Goal: Information Seeking & Learning: Learn about a topic

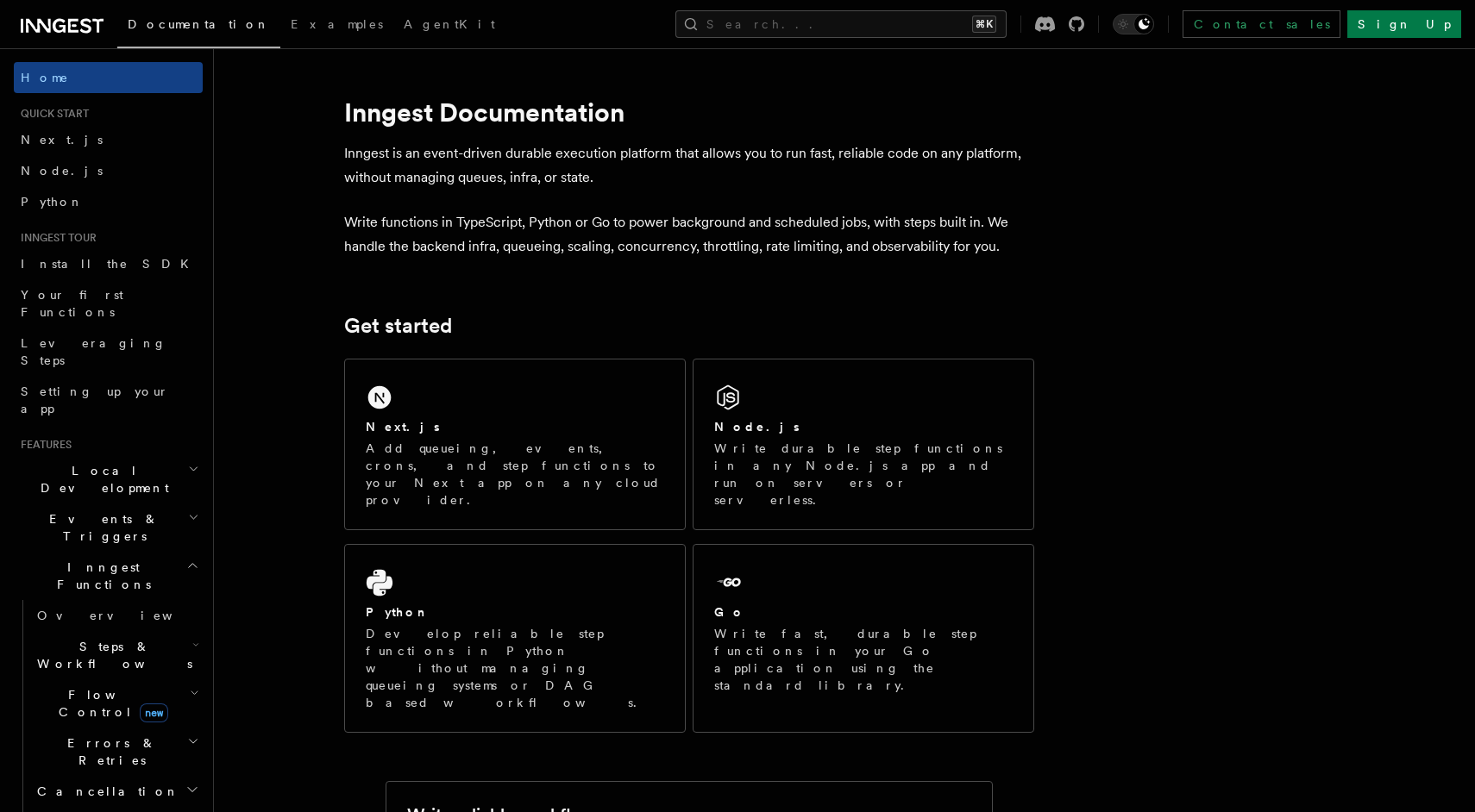
click at [153, 631] on h2 "Steps & Workflows" at bounding box center [116, 655] width 172 height 48
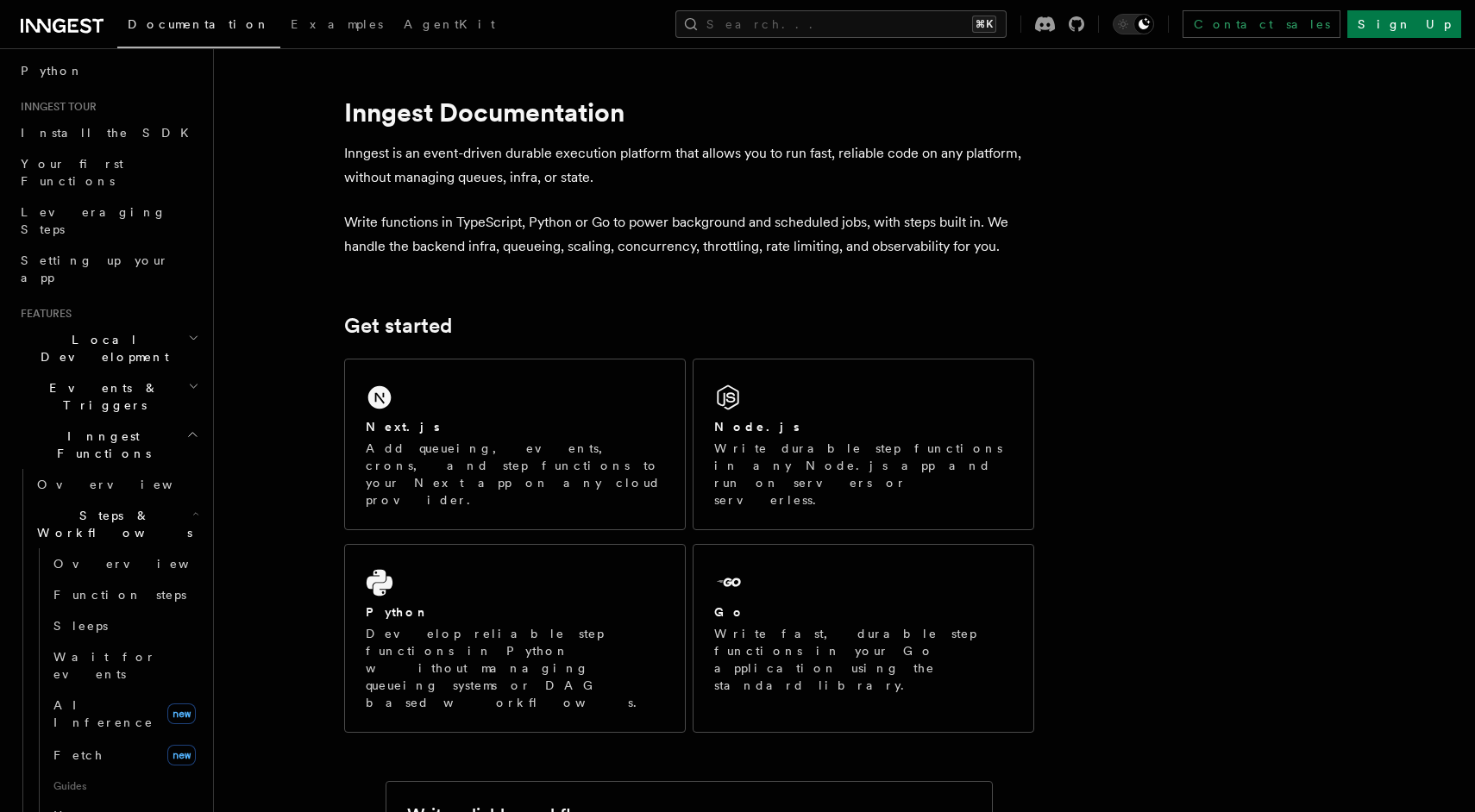
scroll to position [174, 0]
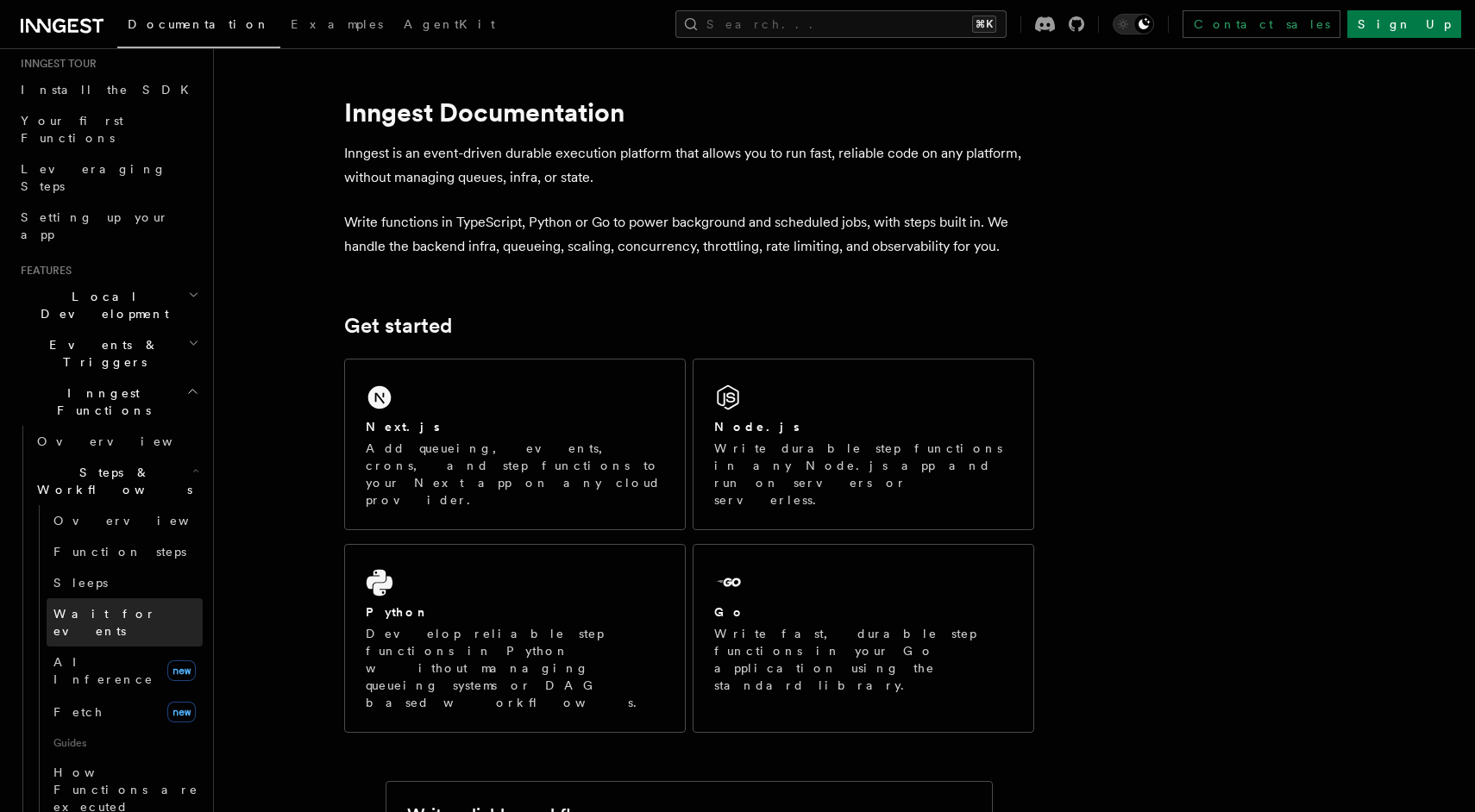
click at [105, 607] on span "Wait for events" at bounding box center [104, 623] width 102 height 31
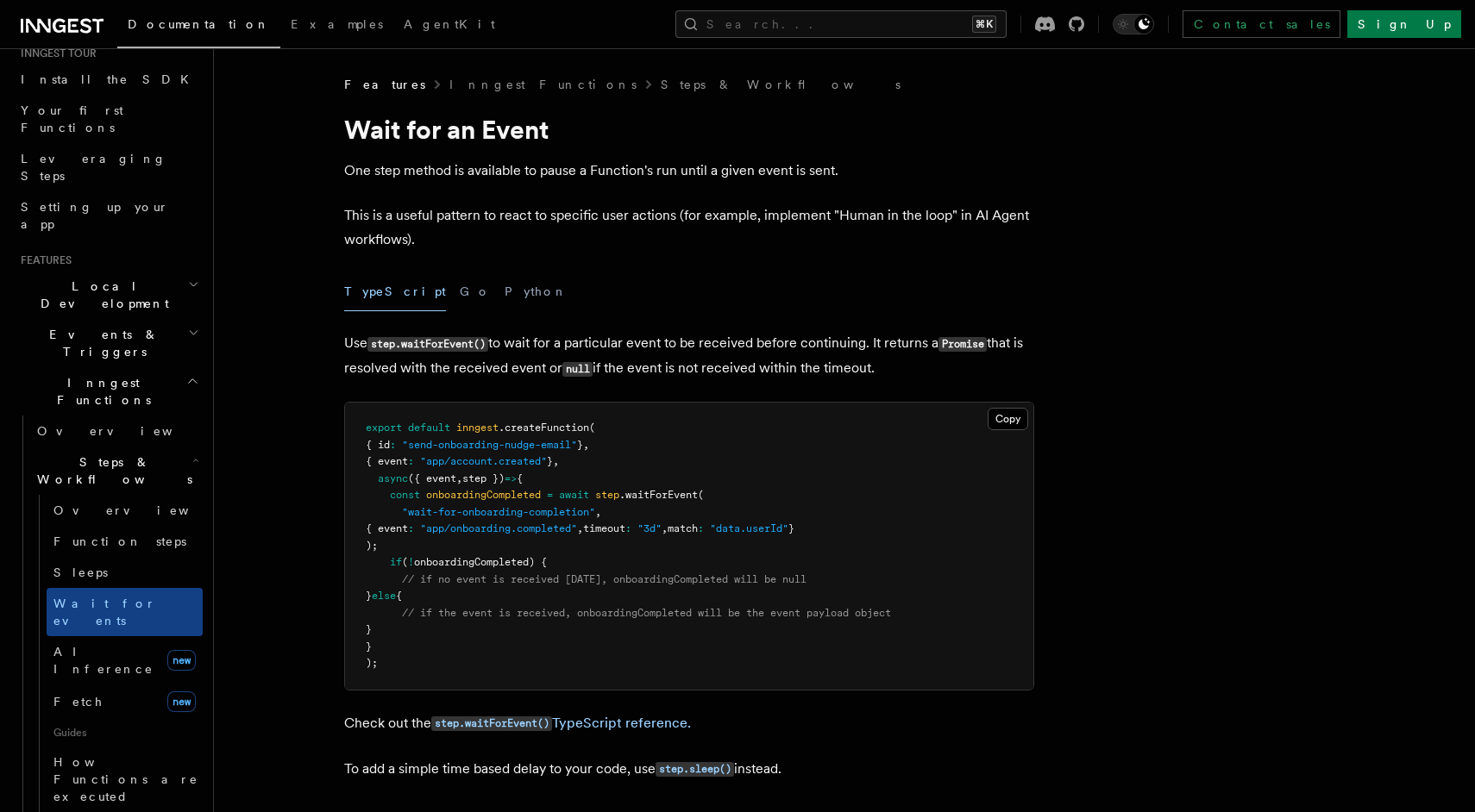
scroll to position [186, 0]
click at [95, 643] on span "AI Inference" at bounding box center [103, 659] width 100 height 31
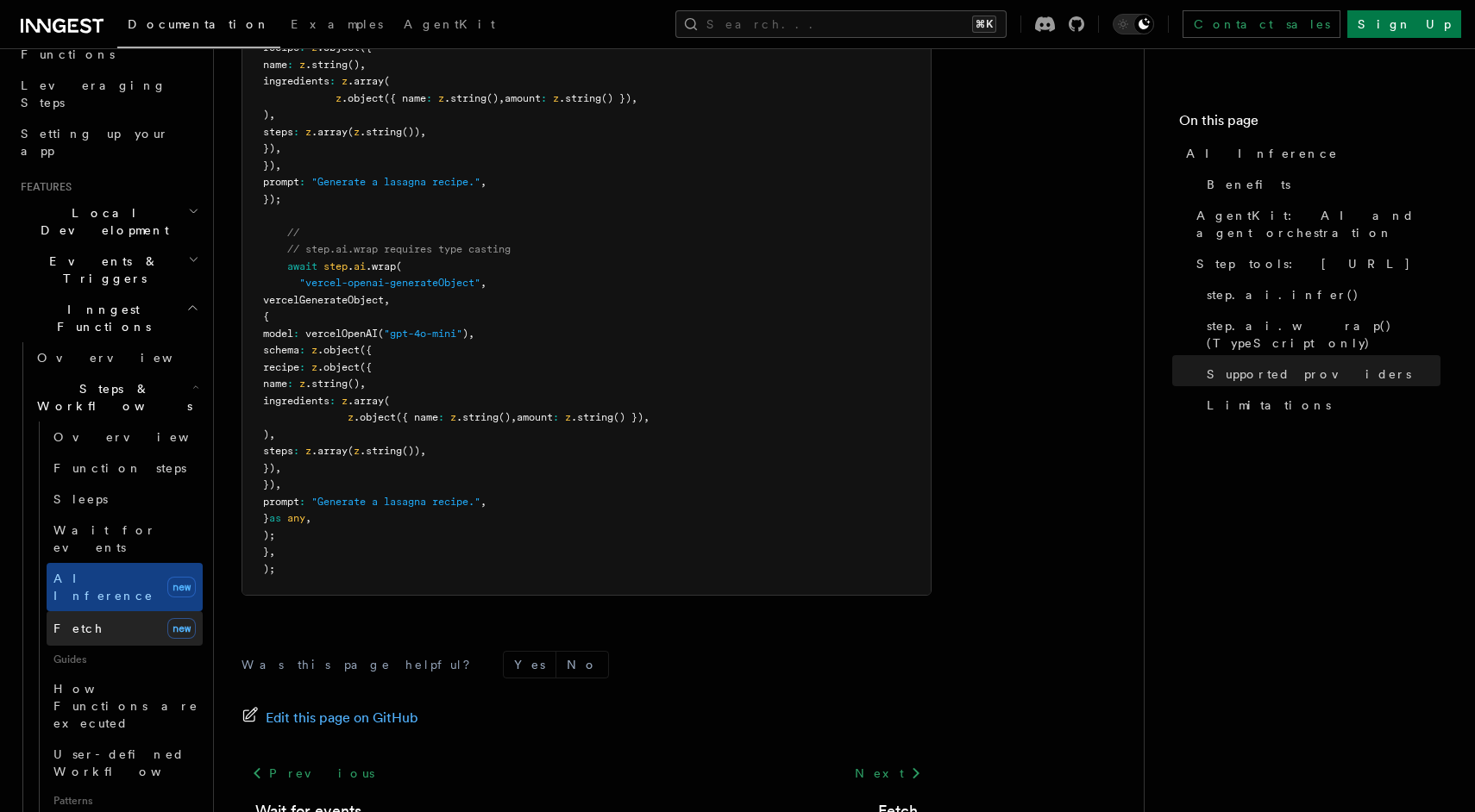
scroll to position [276, 0]
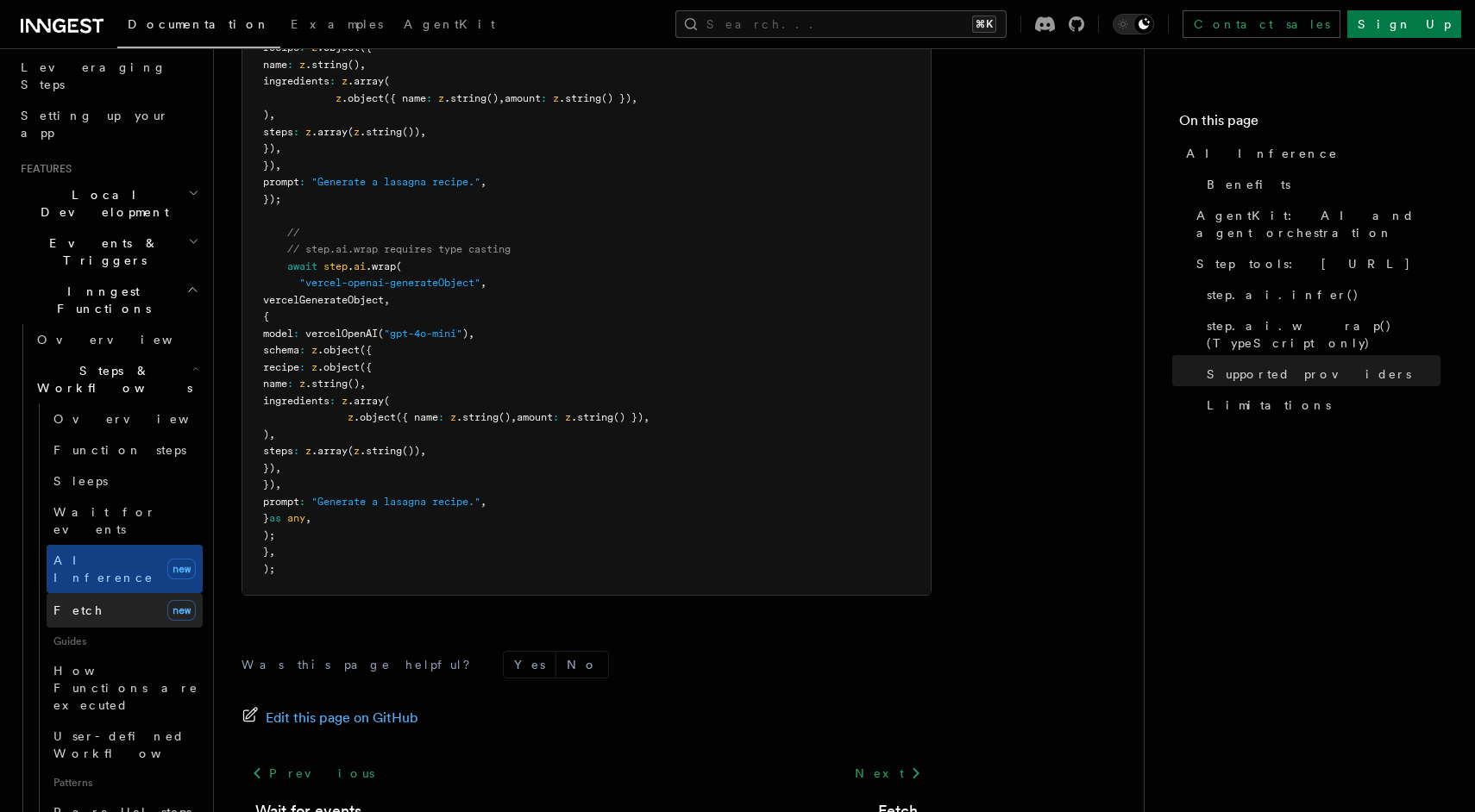
click at [112, 593] on link "Fetch new" at bounding box center [124, 610] width 157 height 34
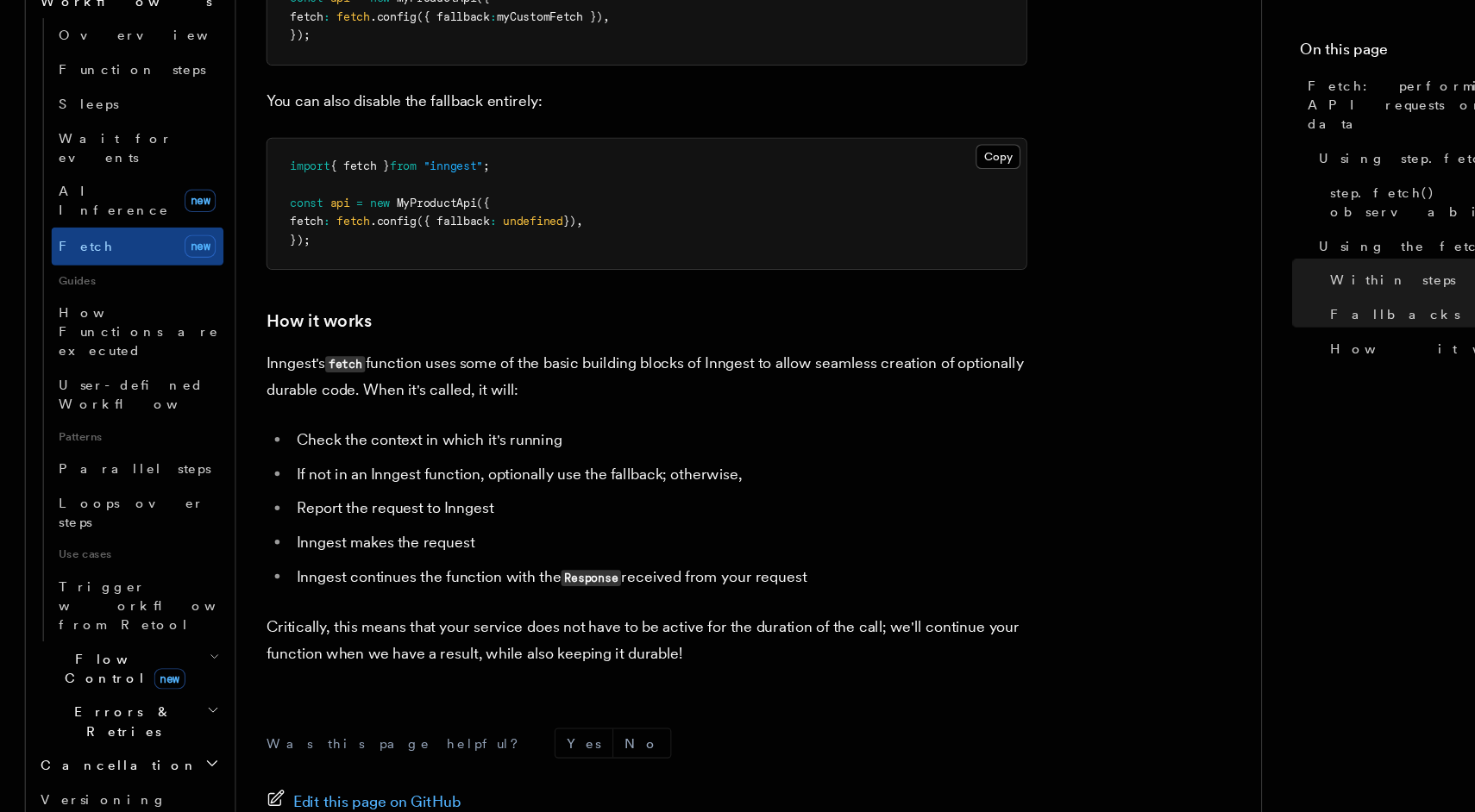
scroll to position [3826, 0]
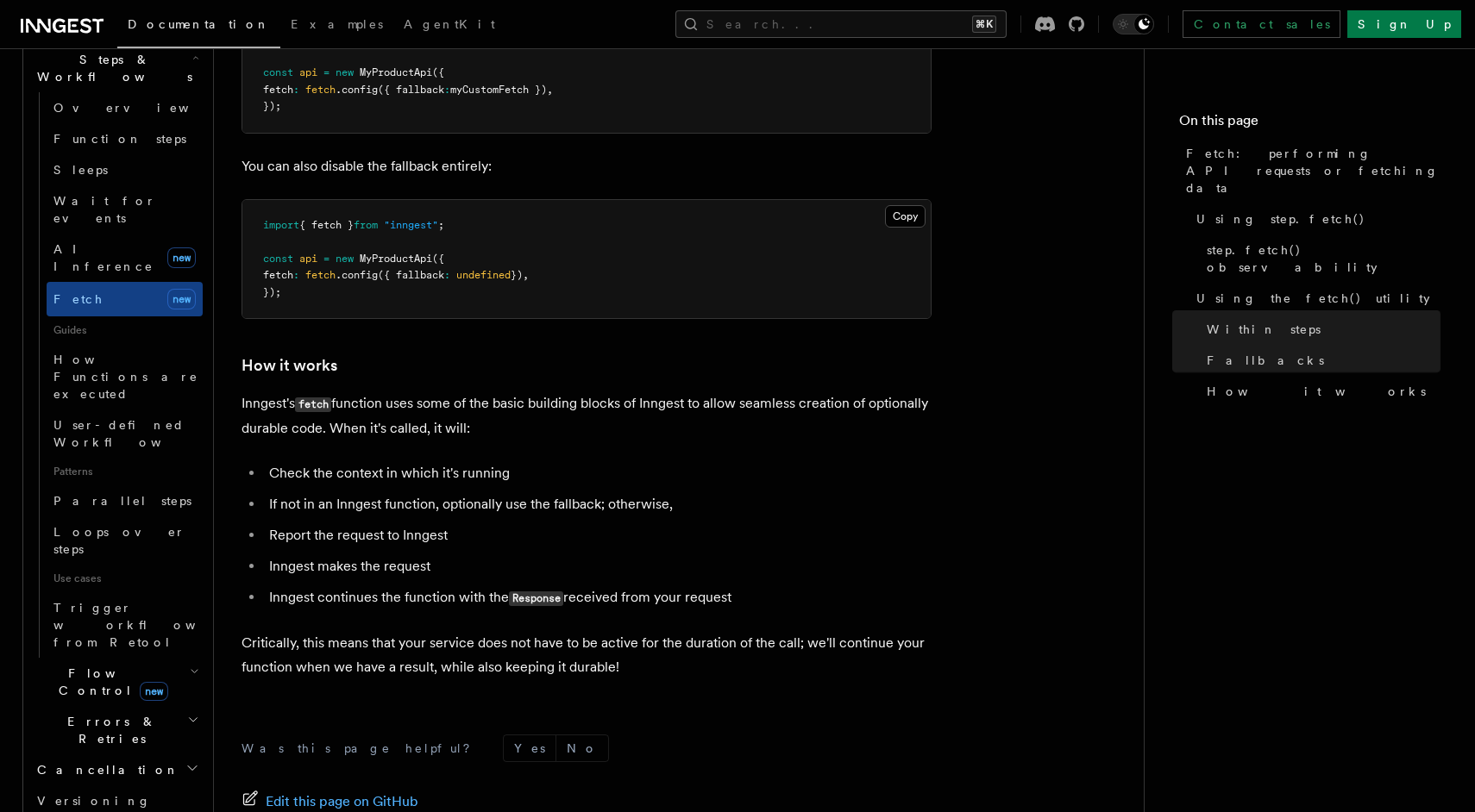
click at [140, 682] on span "new" at bounding box center [154, 691] width 29 height 19
click at [116, 738] on link "[PERSON_NAME] new" at bounding box center [124, 754] width 157 height 34
